Goal: Navigation & Orientation: Find specific page/section

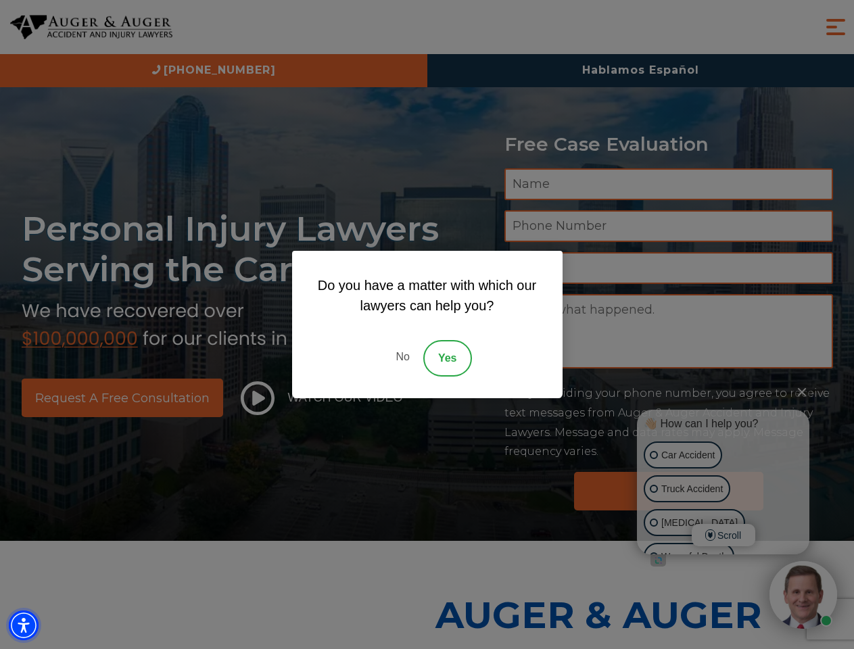
click at [24, 625] on img "Accessibility Menu" at bounding box center [24, 625] width 30 height 30
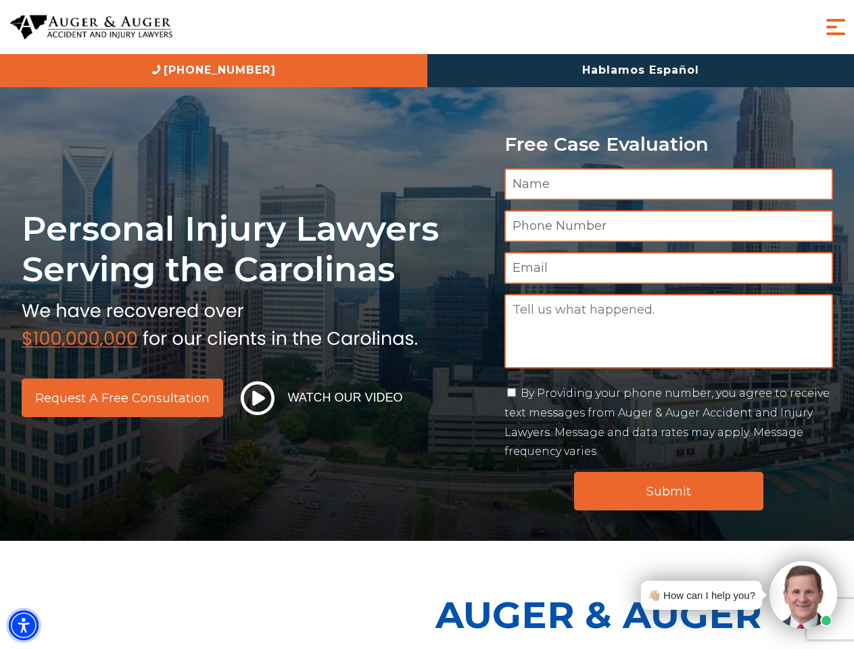
click at [24, 625] on img "Accessibility Menu" at bounding box center [24, 625] width 30 height 30
